Goal: Information Seeking & Learning: Compare options

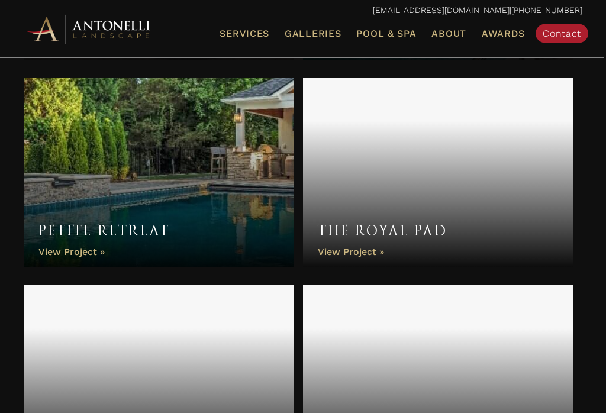
scroll to position [2484, 0]
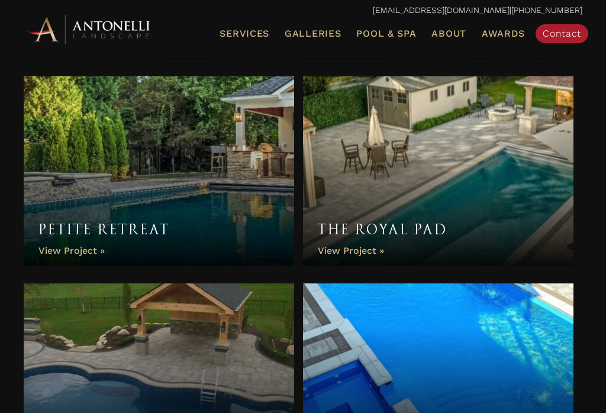
click at [203, 210] on link "Petite Retreat" at bounding box center [159, 170] width 270 height 189
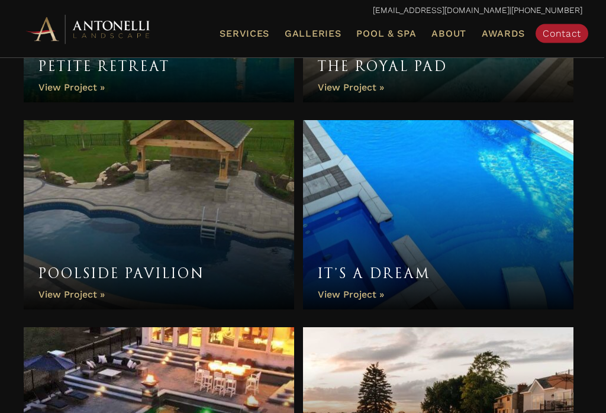
scroll to position [2646, 0]
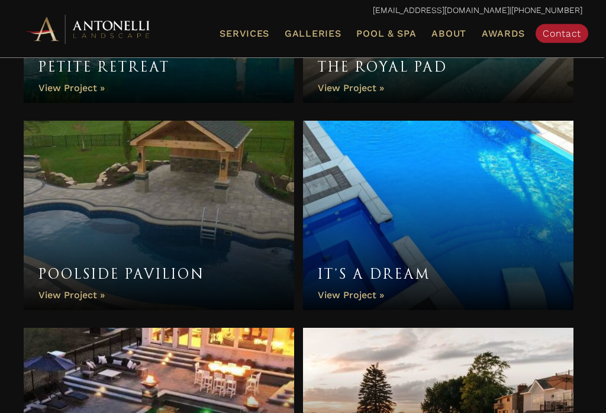
click at [528, 224] on link "It’s a Dream" at bounding box center [438, 215] width 270 height 189
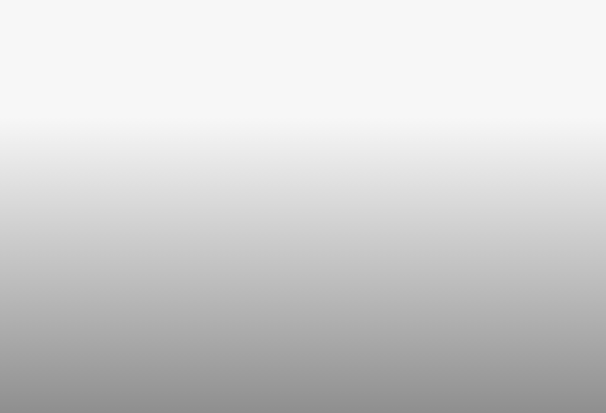
scroll to position [3918, 0]
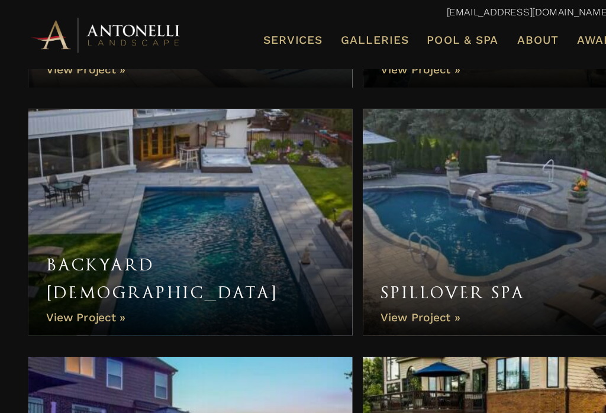
click at [213, 195] on link "Backyard Zen" at bounding box center [159, 185] width 270 height 189
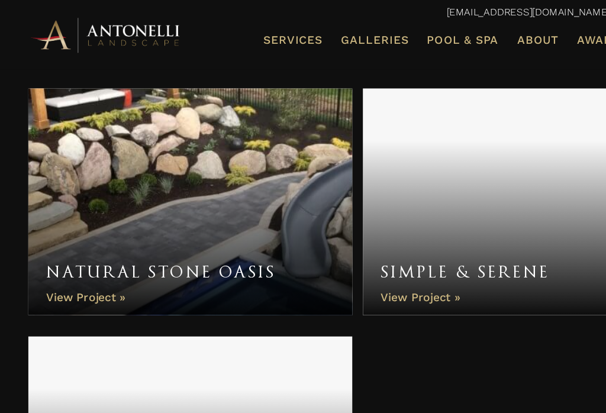
scroll to position [4554, 0]
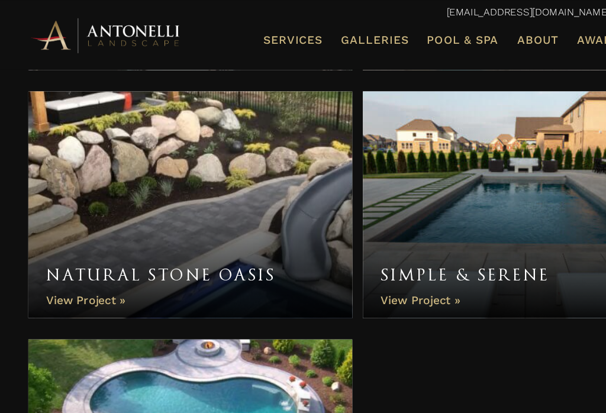
click at [478, 183] on link "Simple & Serene" at bounding box center [438, 170] width 270 height 189
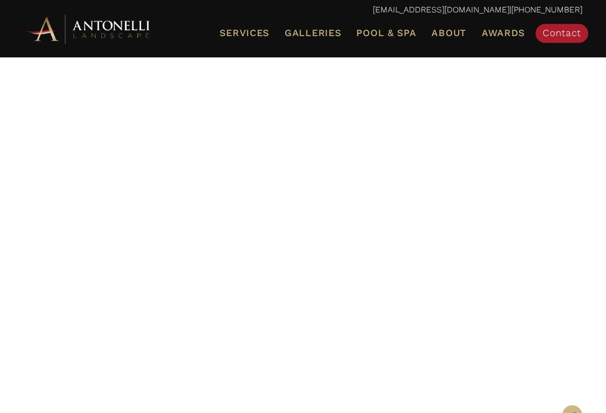
scroll to position [70, 0]
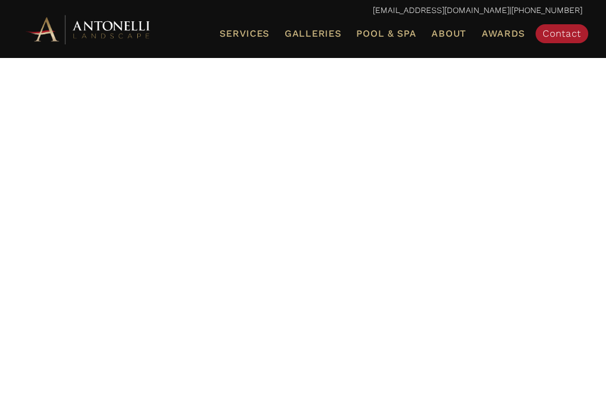
click at [391, 32] on span "Pool & Spa" at bounding box center [386, 33] width 60 height 11
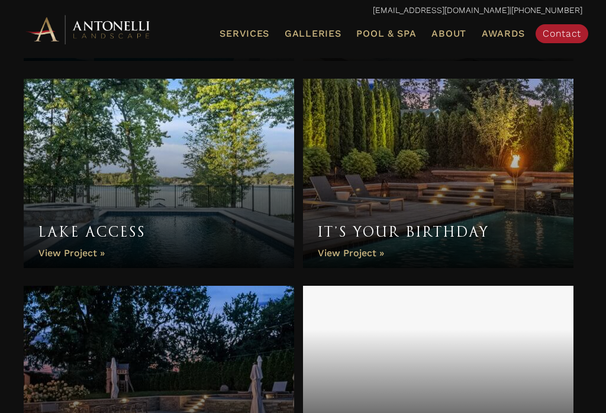
scroll to position [832, 0]
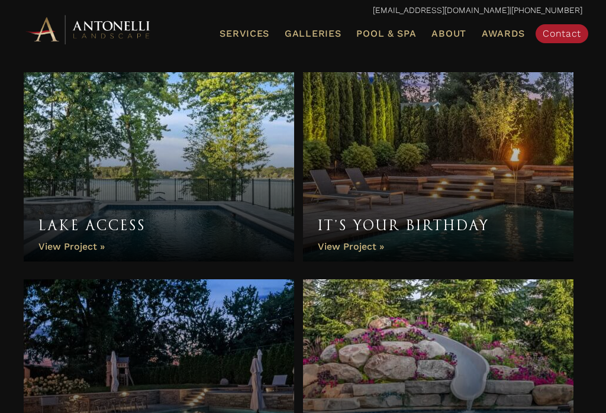
click at [273, 175] on link "Lake Access" at bounding box center [159, 166] width 270 height 189
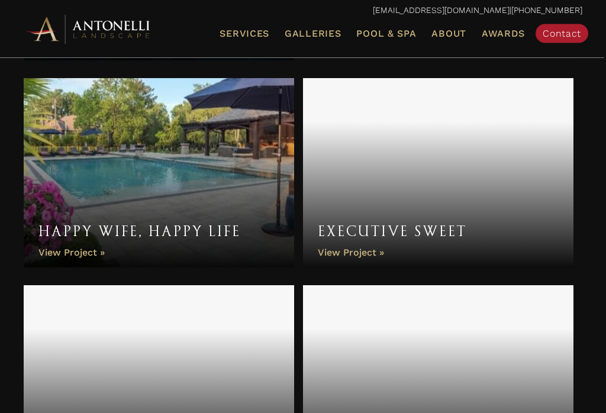
scroll to position [1652, 0]
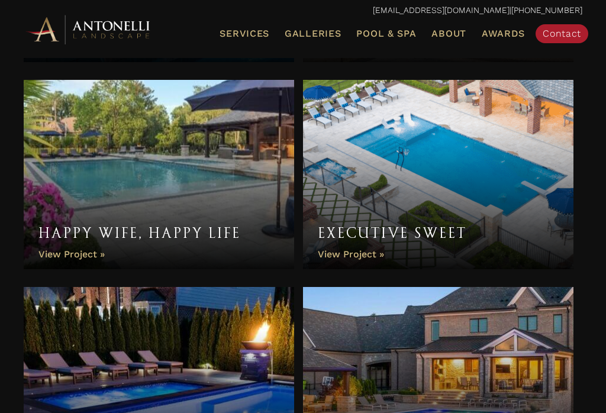
click at [69, 160] on link "Happy Wife, Happy Life" at bounding box center [159, 174] width 270 height 189
click at [83, 140] on link "Happy Wife, Happy Life" at bounding box center [159, 174] width 270 height 189
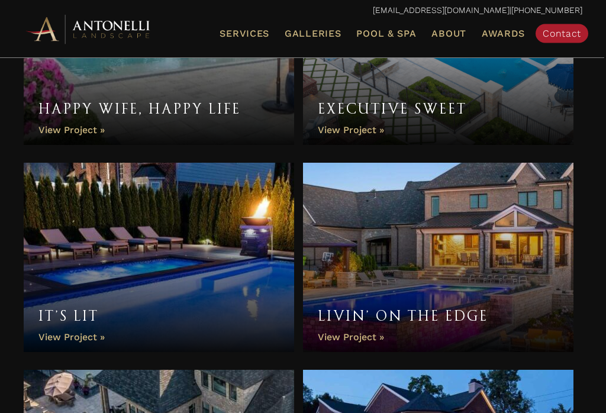
scroll to position [1777, 0]
click at [231, 253] on link "It’s Lit" at bounding box center [159, 257] width 270 height 189
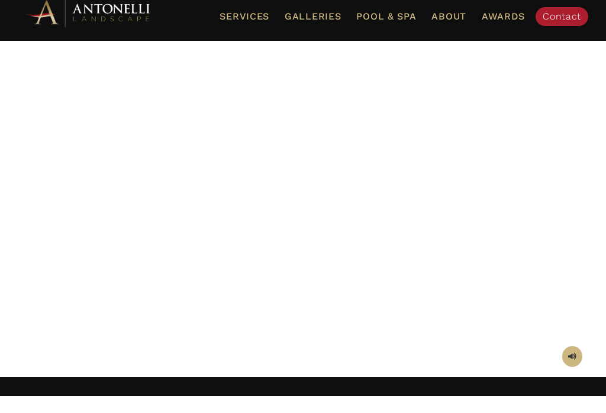
scroll to position [113, 0]
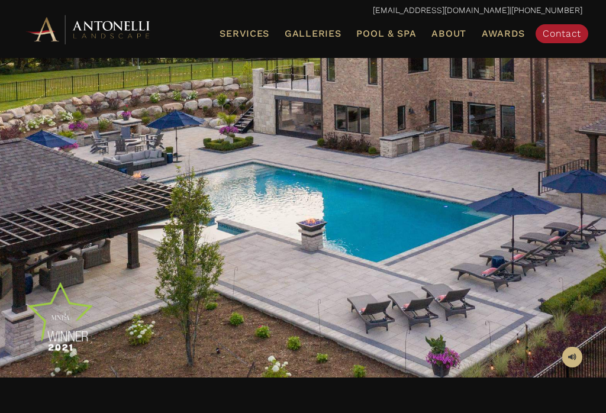
scroll to position [204, 0]
